Goal: Information Seeking & Learning: Find specific fact

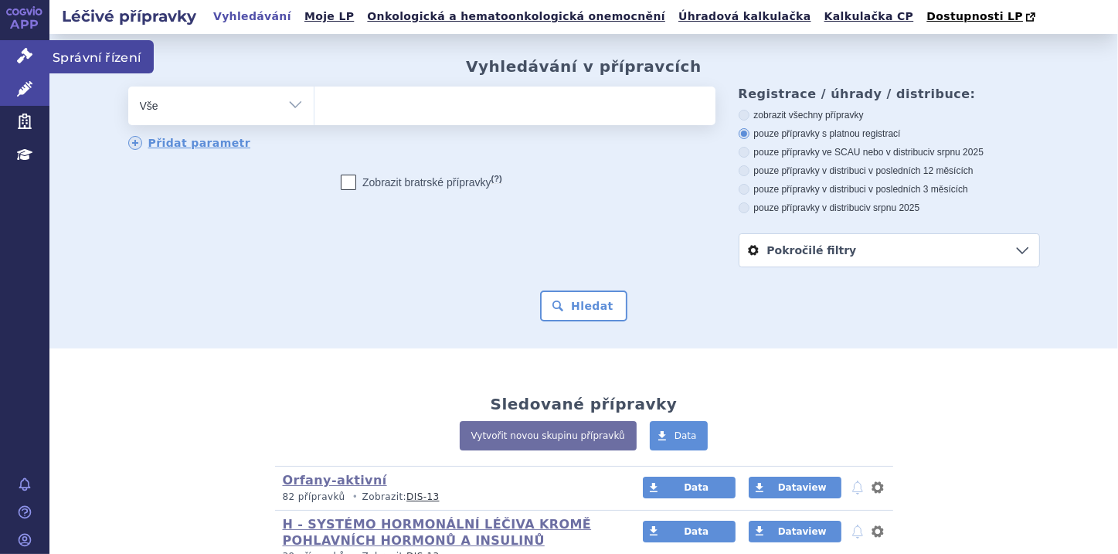
click at [9, 53] on link "Správní řízení" at bounding box center [24, 56] width 49 height 32
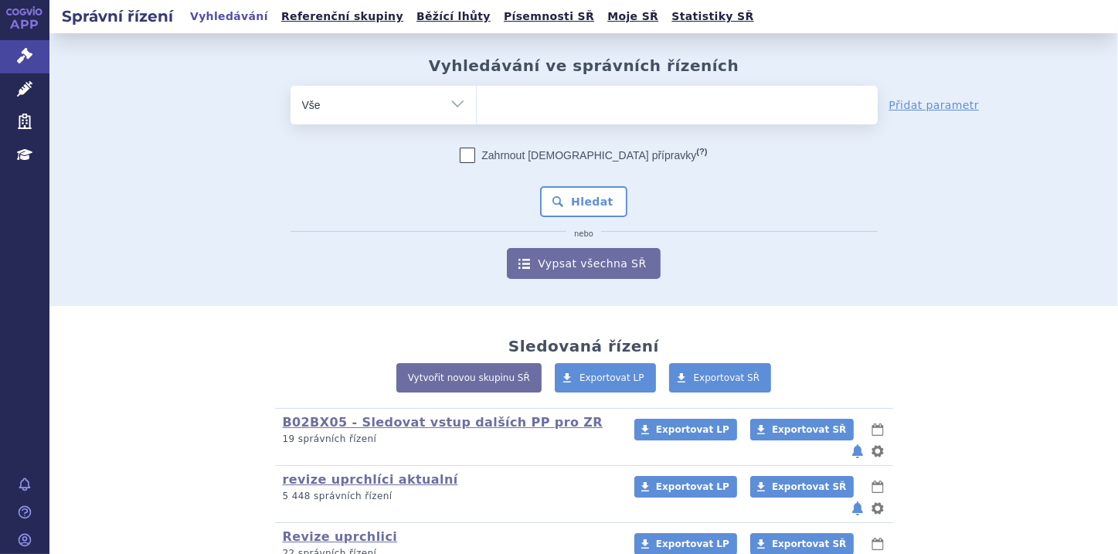
click at [510, 97] on ul at bounding box center [677, 102] width 401 height 32
click at [477, 97] on select at bounding box center [476, 104] width 1 height 39
paste input "0272686"
type input "0272686"
select select "0272686"
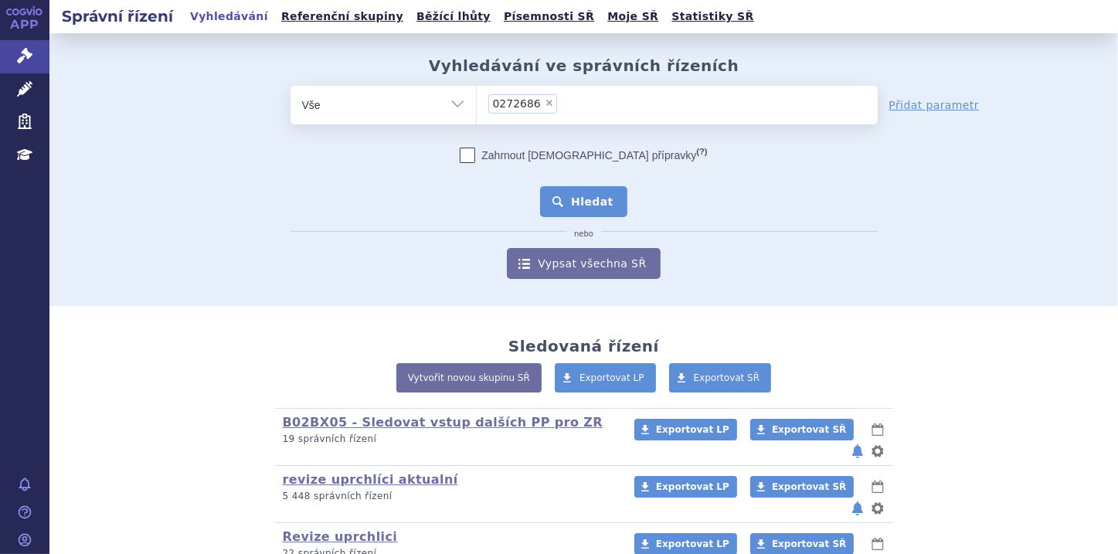
click at [590, 202] on button "Hledat" at bounding box center [583, 201] width 87 height 31
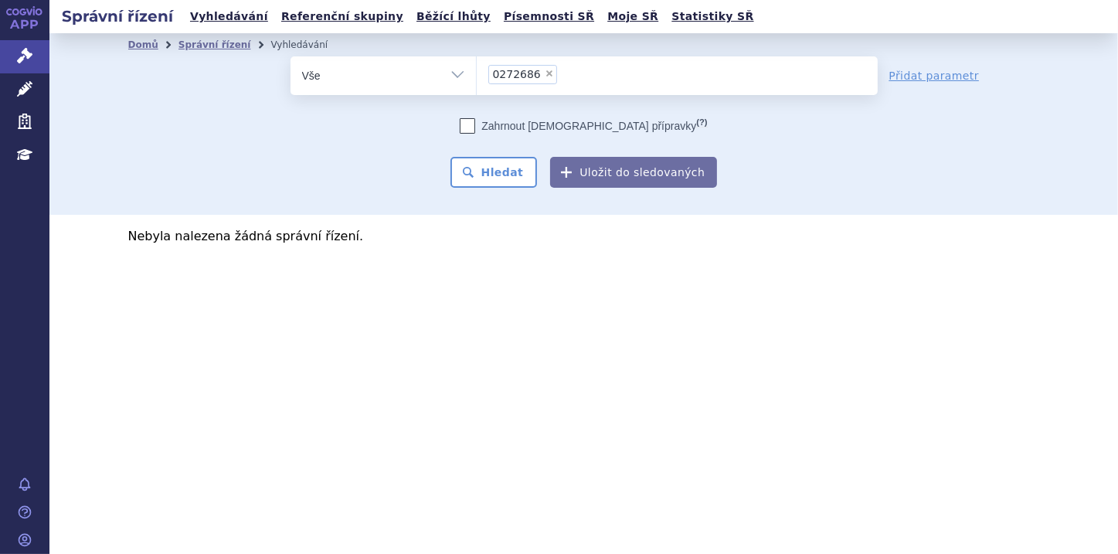
click at [545, 73] on span "×" at bounding box center [549, 73] width 9 height 9
click at [477, 73] on select "0272686" at bounding box center [476, 75] width 1 height 39
select select
click at [489, 76] on input "0272686" at bounding box center [492, 73] width 9 height 19
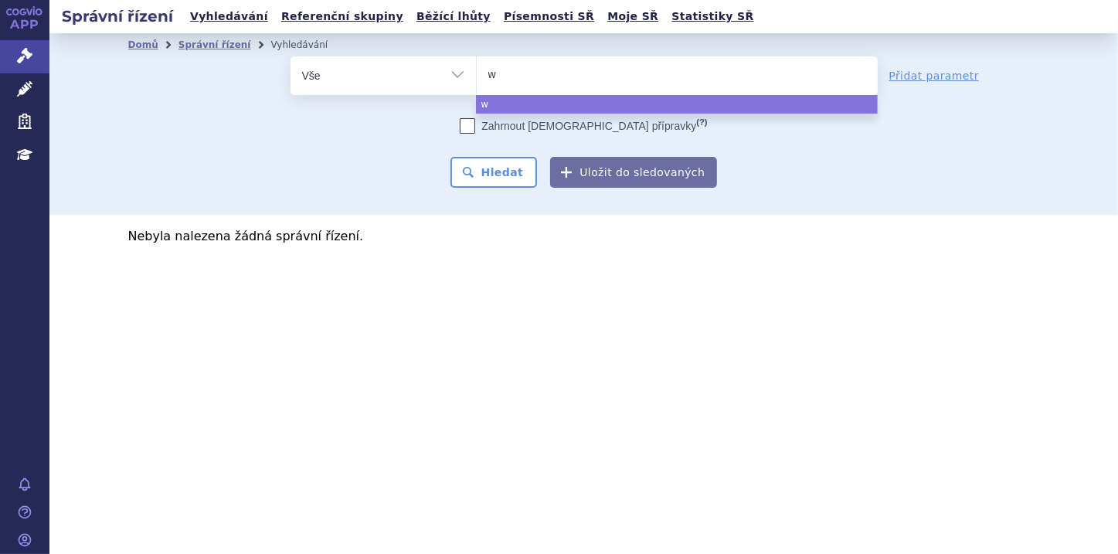
type input "wi"
type input "win"
type input "winrw"
type input "winrwva"
type input "winrwvai"
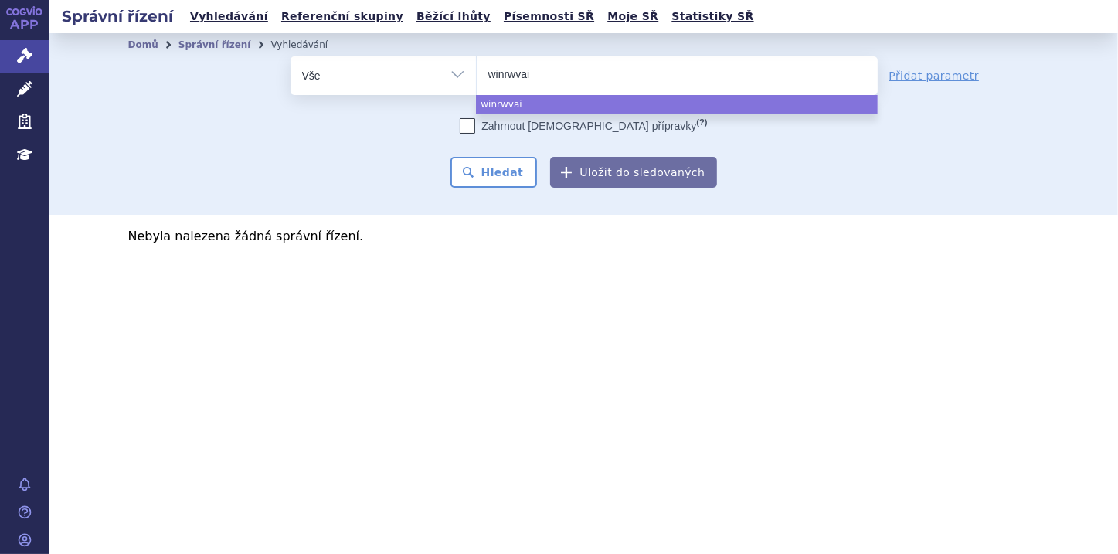
type input "winrwvair"
click at [513, 73] on input "winrwvair" at bounding box center [528, 73] width 81 height 19
select select "winrwvair"
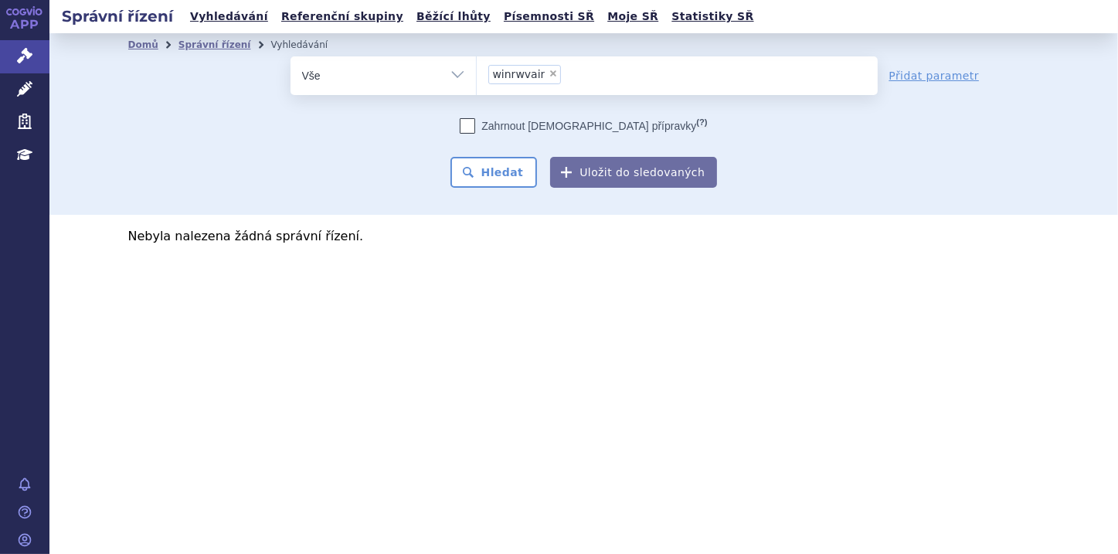
click at [549, 76] on span "×" at bounding box center [553, 73] width 9 height 9
click at [477, 76] on select "0272686 winrwvair" at bounding box center [476, 75] width 1 height 39
select select
type input "w"
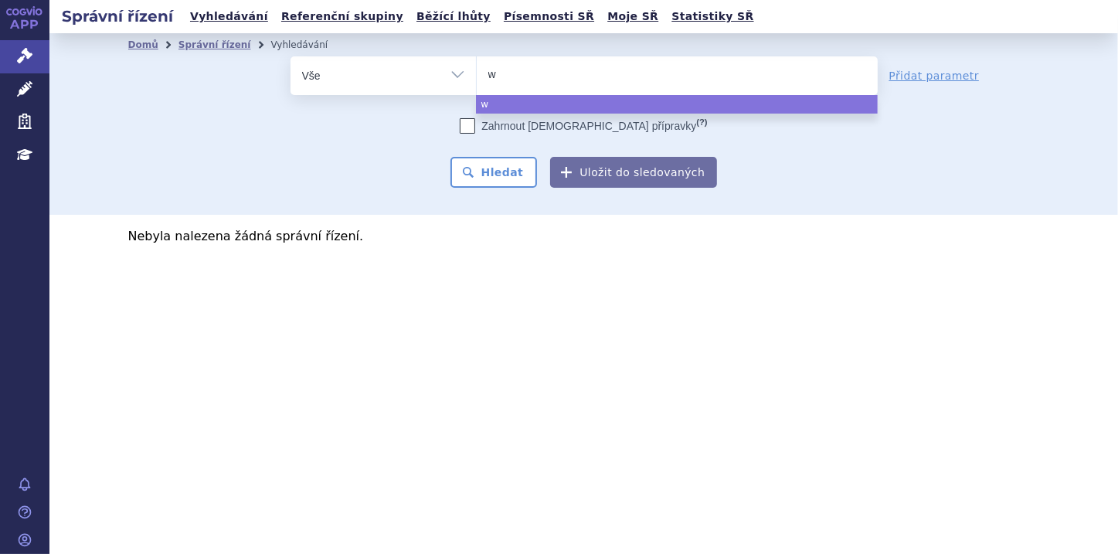
type input "wi"
type input "win"
type input "winr"
type input "winre"
type input "winreva"
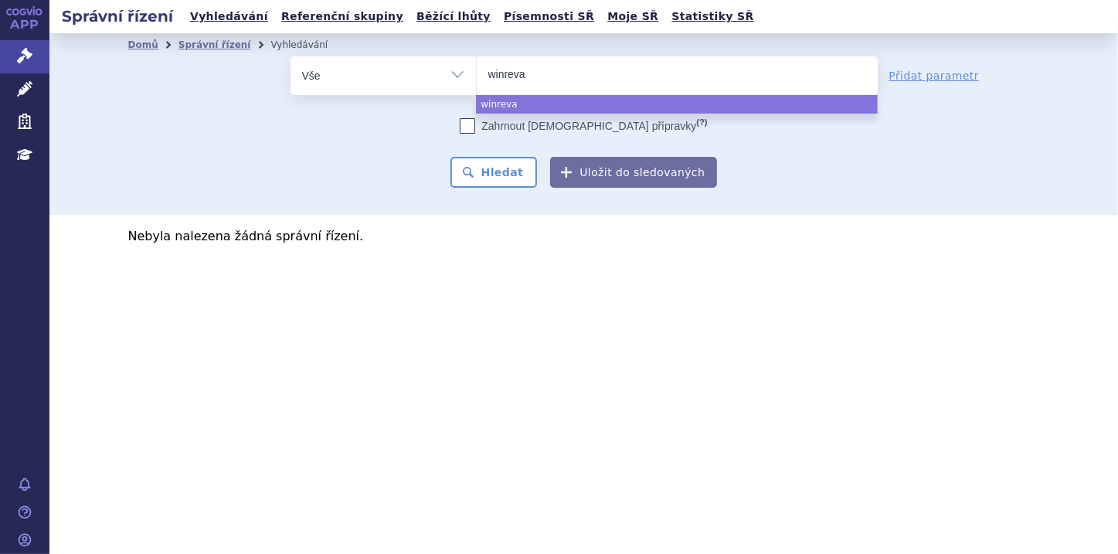
type input "winrevai"
type input "winrevair"
select select "winrevair"
click at [508, 166] on button "Hledat" at bounding box center [494, 172] width 87 height 31
